Goal: Task Accomplishment & Management: Use online tool/utility

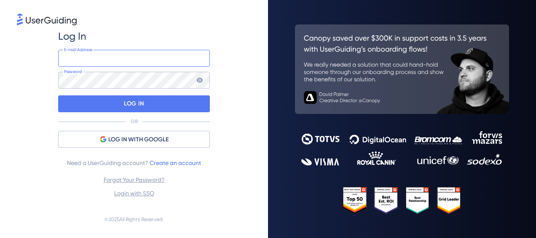
click at [185, 60] on input "email" at bounding box center [134, 58] width 152 height 17
paste input "[EMAIL_ADDRESS][DOMAIN_NAME]"
type input "[EMAIL_ADDRESS][DOMAIN_NAME]"
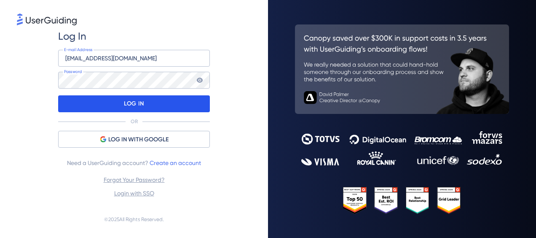
click at [87, 105] on div "LOG IN" at bounding box center [134, 103] width 152 height 17
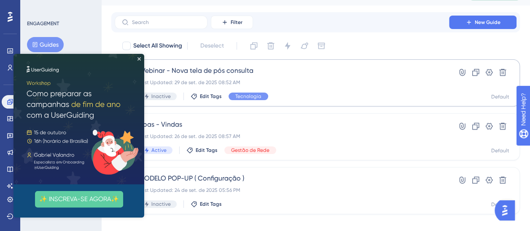
scroll to position [28, 0]
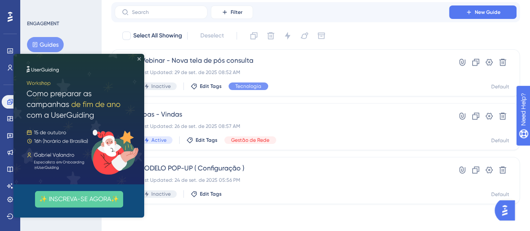
drag, startPoint x: 140, startPoint y: 58, endPoint x: 151, endPoint y: 116, distance: 58.5
click at [140, 58] on icon "Close Preview" at bounding box center [138, 58] width 3 height 3
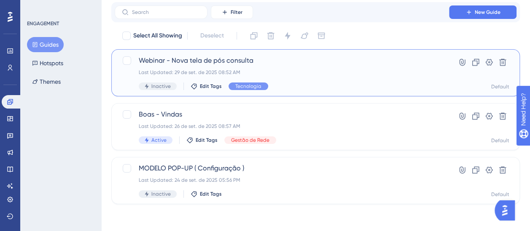
click at [328, 65] on span "Webinar - Nova tela de pós consulta" at bounding box center [282, 61] width 286 height 10
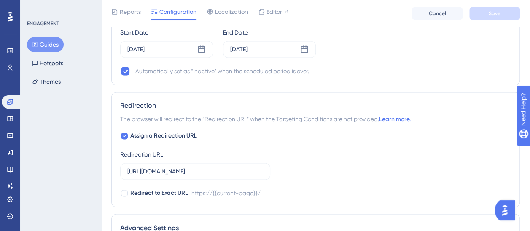
scroll to position [675, 0]
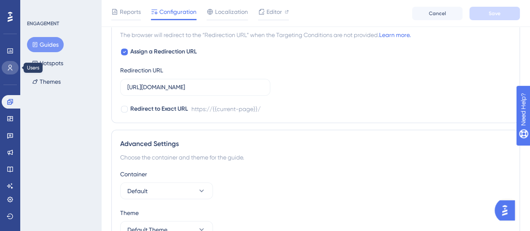
click at [14, 64] on link at bounding box center [10, 67] width 17 height 13
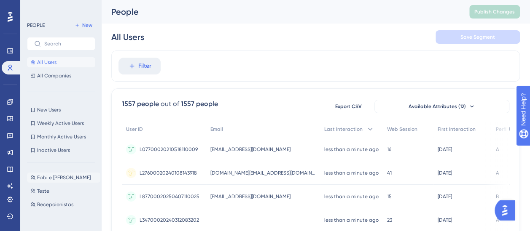
click at [66, 176] on button "Fabi e [PERSON_NAME] e [PERSON_NAME]" at bounding box center [63, 178] width 73 height 10
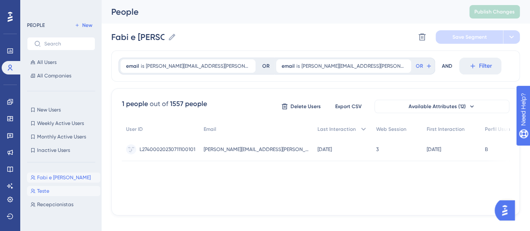
click at [55, 188] on button "Teste Teste" at bounding box center [63, 191] width 73 height 10
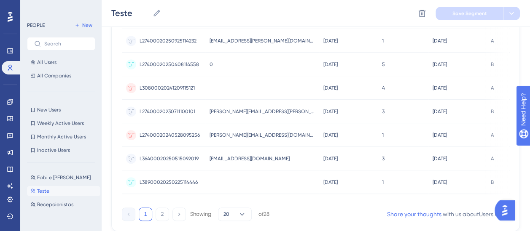
scroll to position [449, 0]
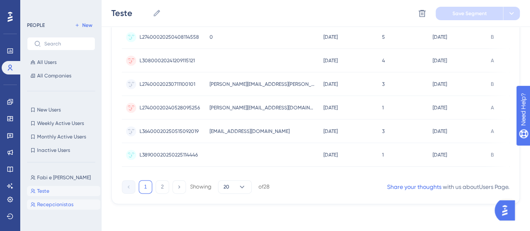
click at [54, 208] on button "Recepcionistas Recepcionistas" at bounding box center [63, 205] width 73 height 10
type input "Recepcionistas"
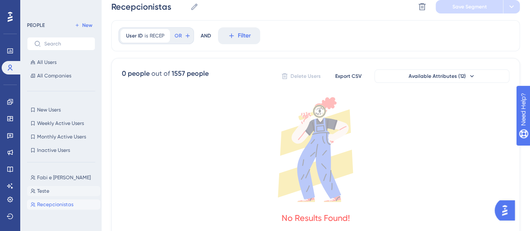
scroll to position [0, 0]
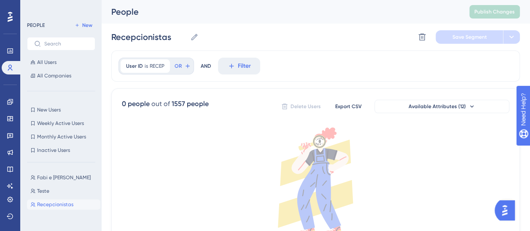
click at [56, 57] on div "PEOPLE New All Users All Companies" at bounding box center [61, 50] width 68 height 61
click at [55, 62] on span "All Users" at bounding box center [46, 62] width 19 height 7
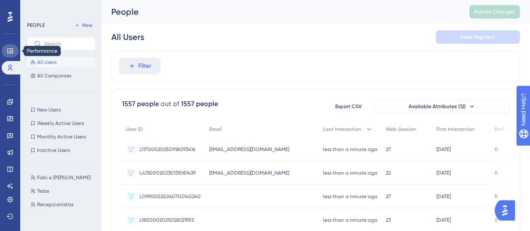
click at [6, 48] on link at bounding box center [10, 50] width 17 height 13
